Goal: Check status: Check status

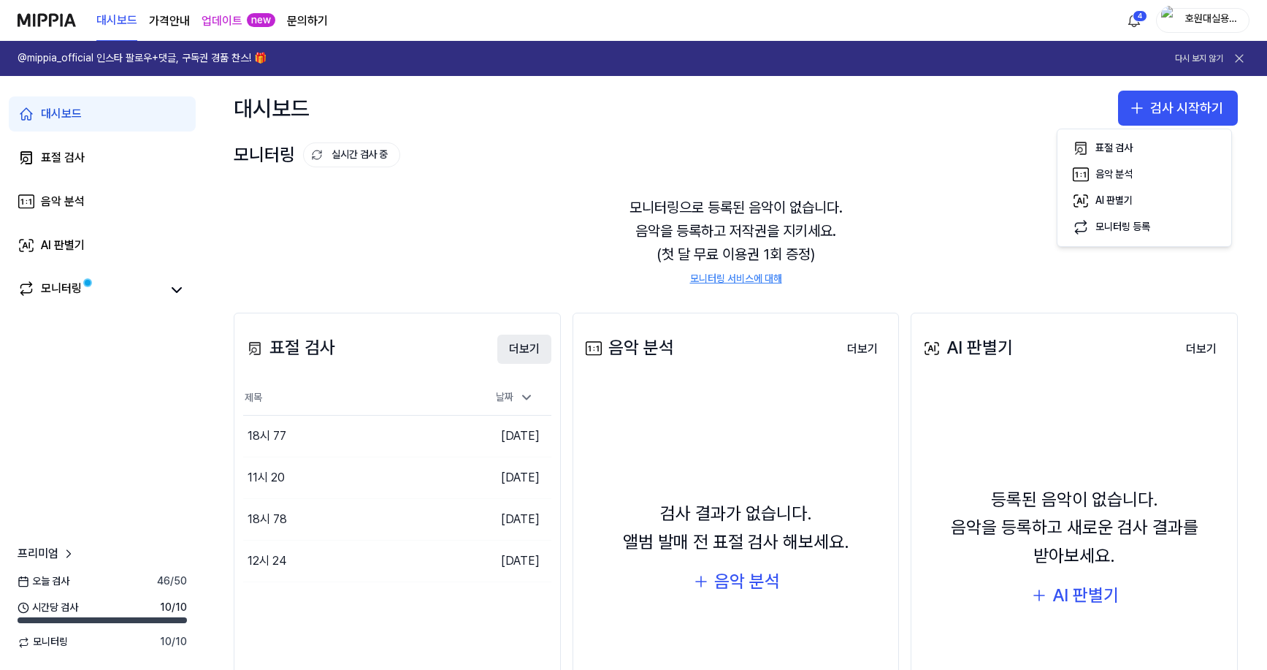
click at [517, 346] on button "더보기" at bounding box center [524, 348] width 54 height 29
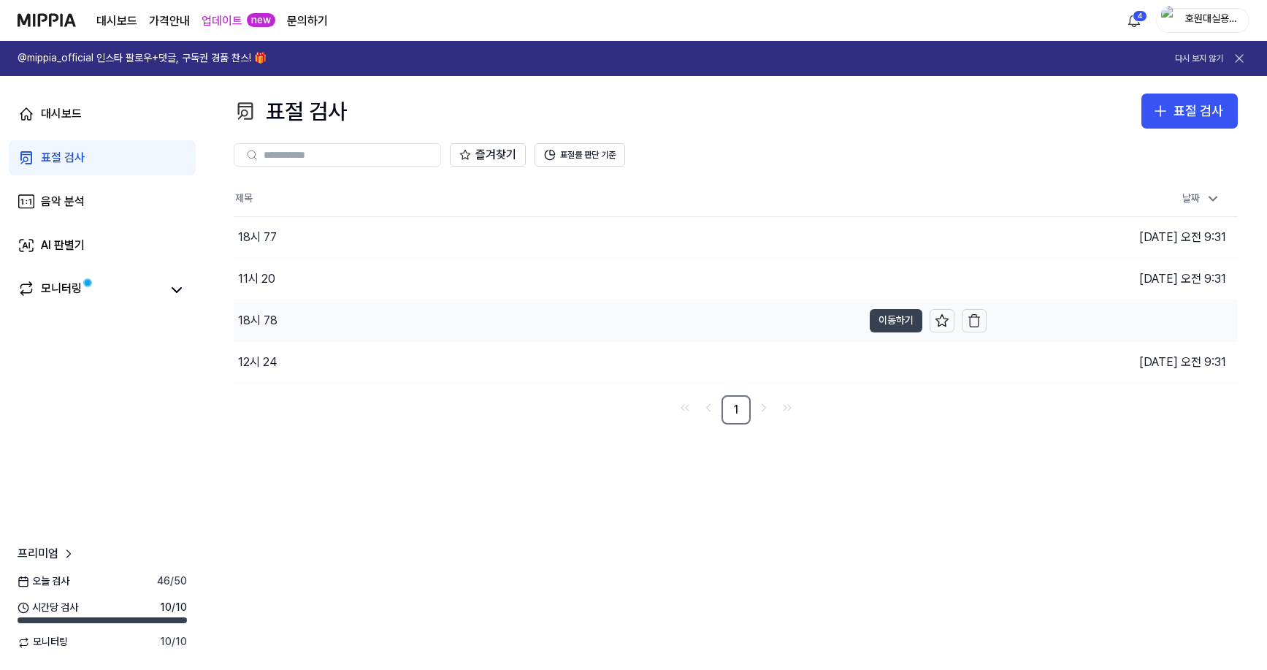
click at [883, 322] on button "이동하기" at bounding box center [896, 320] width 53 height 23
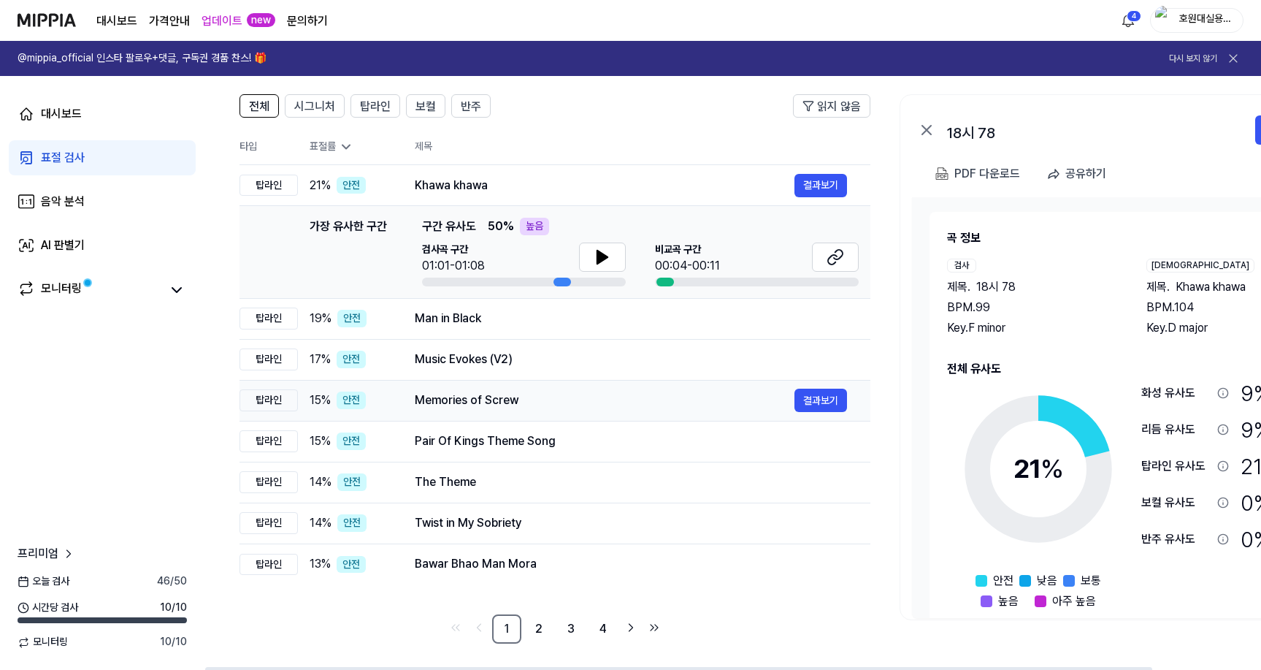
scroll to position [102, 0]
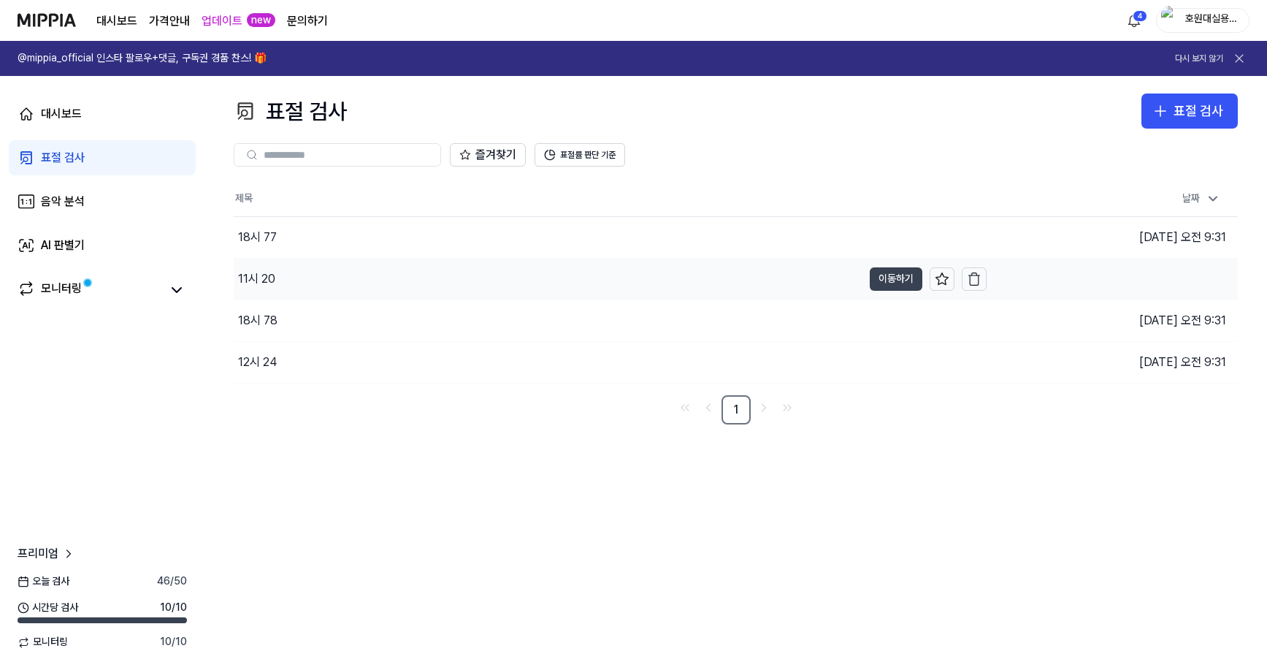
click at [889, 283] on button "이동하기" at bounding box center [896, 278] width 53 height 23
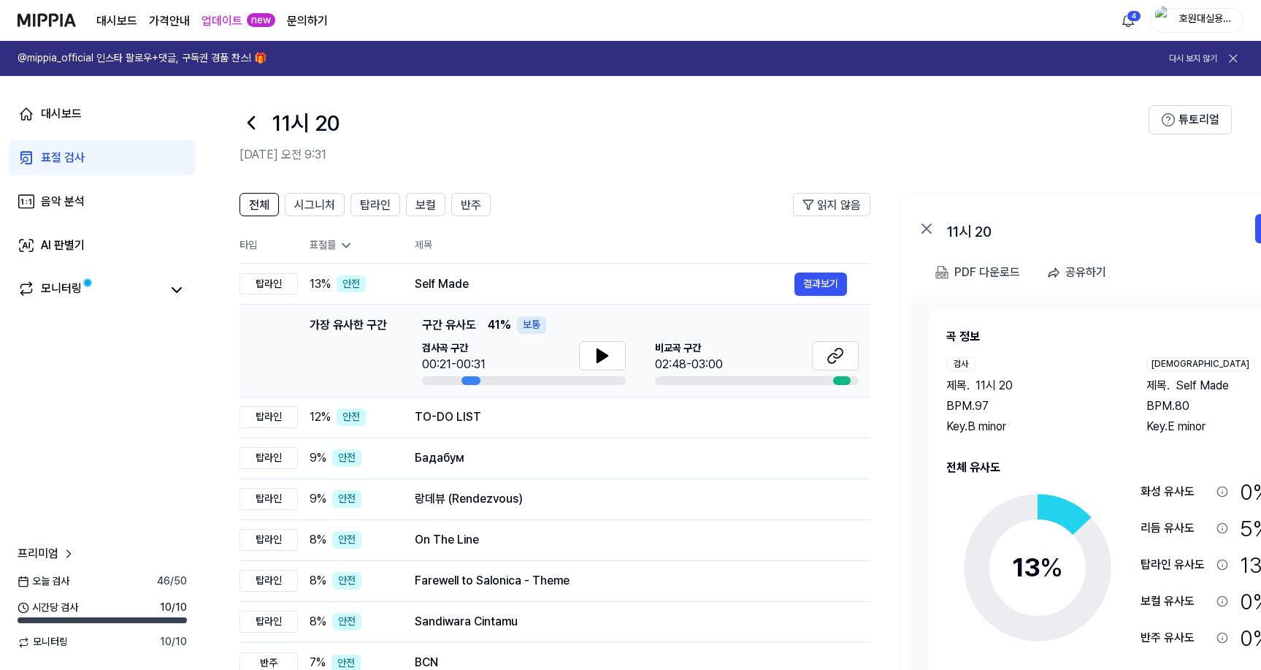
click at [249, 121] on icon at bounding box center [251, 123] width 6 height 12
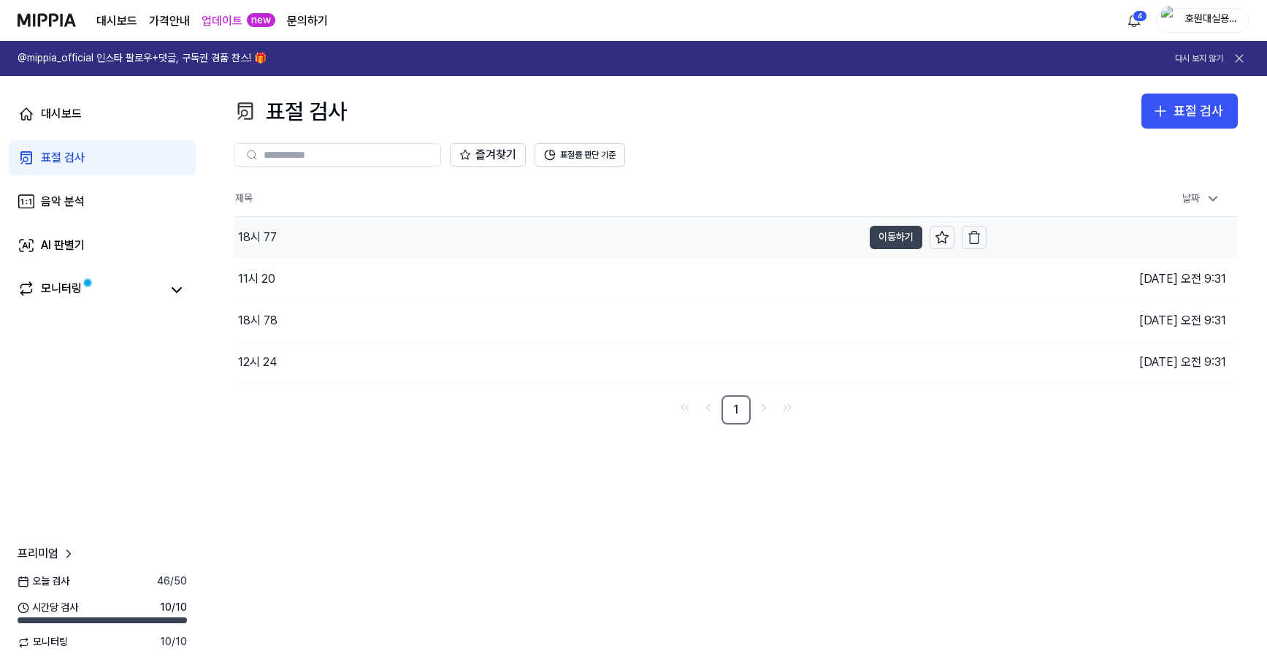
click at [903, 236] on button "이동하기" at bounding box center [896, 237] width 53 height 23
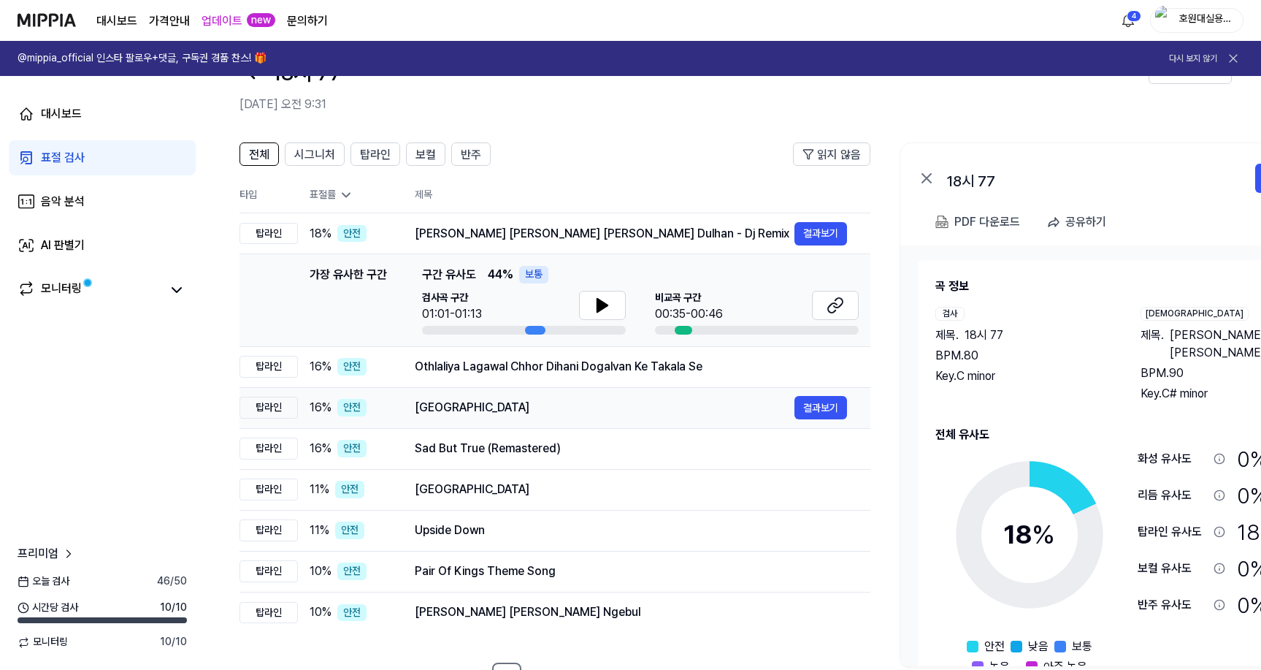
scroll to position [102, 0]
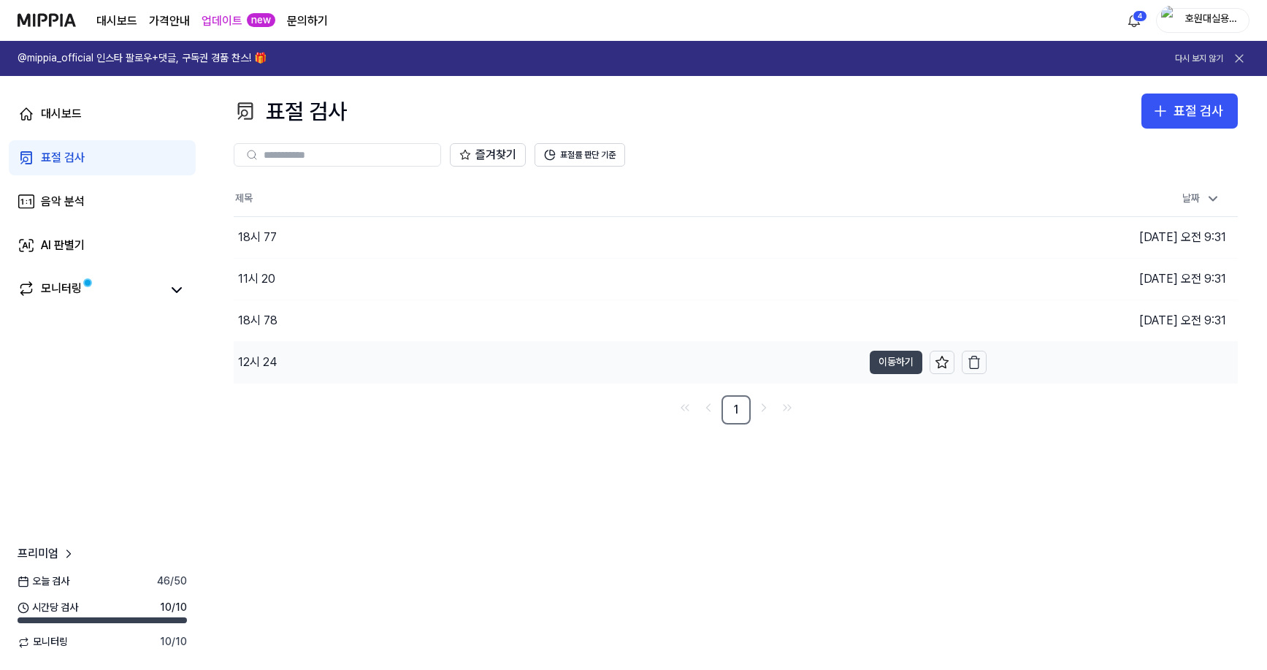
click at [903, 364] on button "이동하기" at bounding box center [896, 362] width 53 height 23
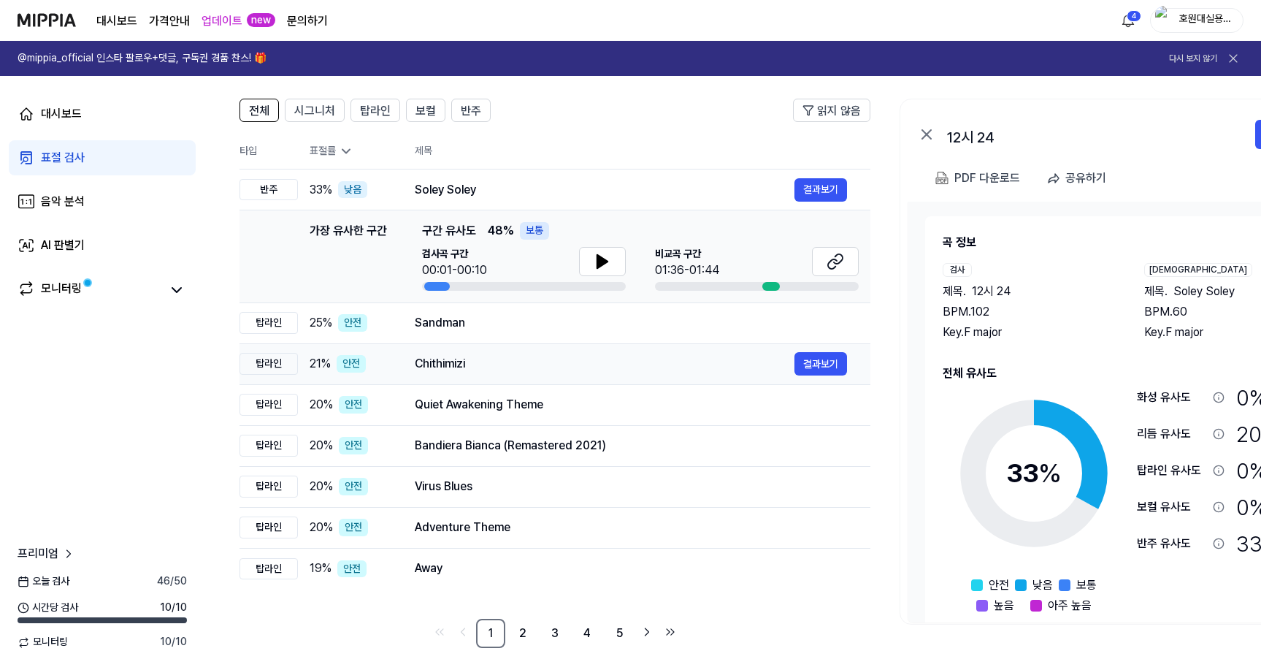
scroll to position [102, 0]
